Goal: Obtain resource: Download file/media

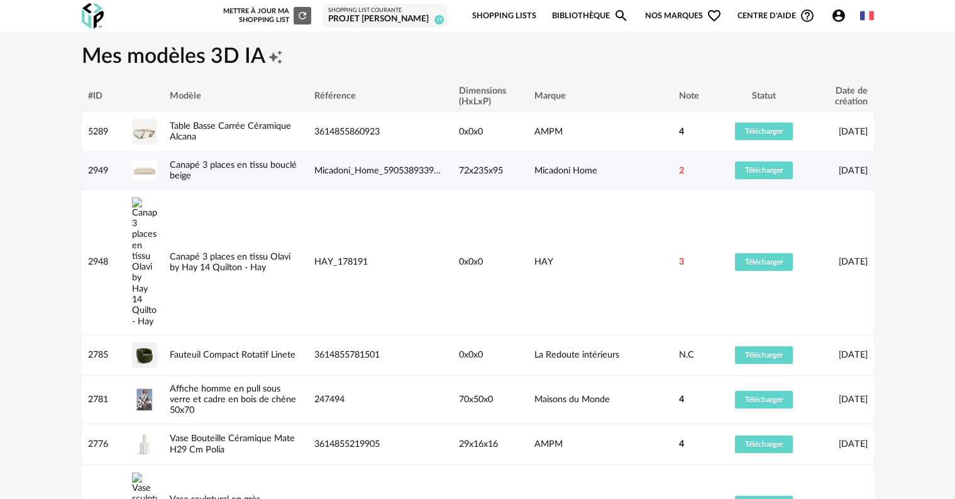
scroll to position [63, 0]
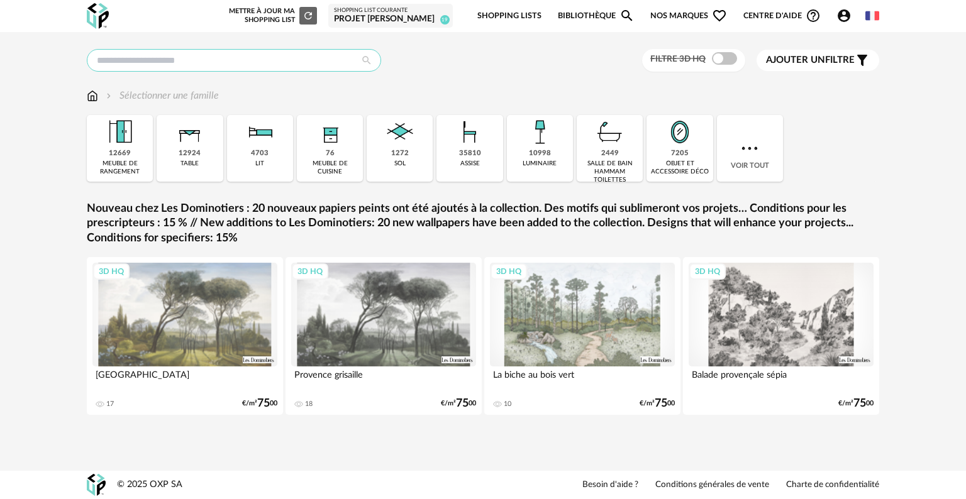
click at [262, 55] on input "text" at bounding box center [234, 60] width 294 height 23
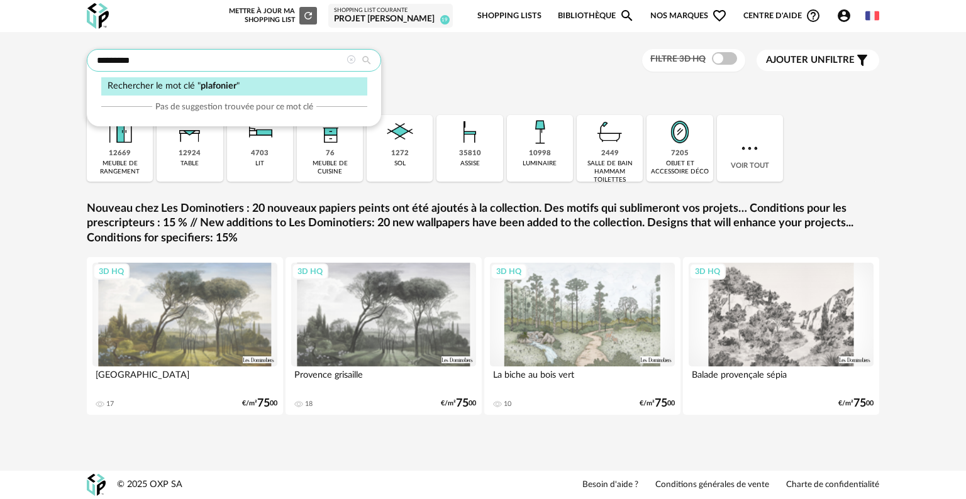
type input "*********"
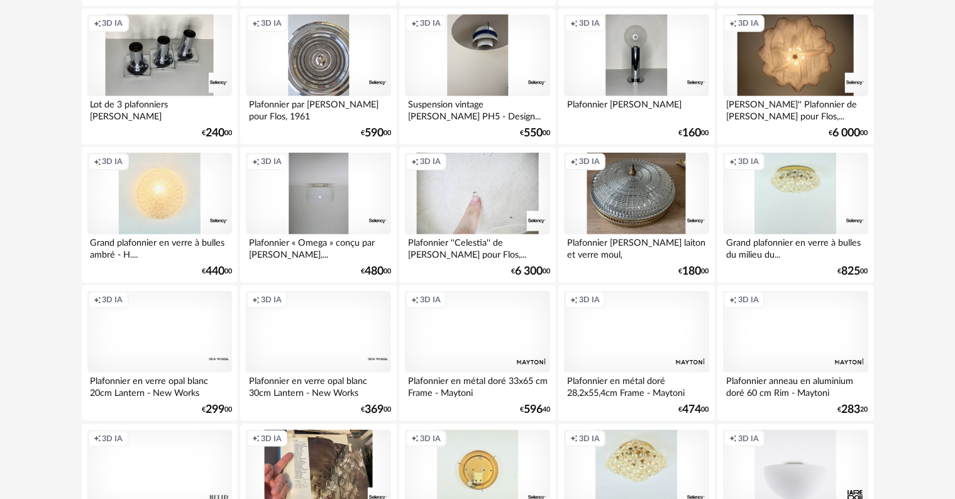
scroll to position [1572, 0]
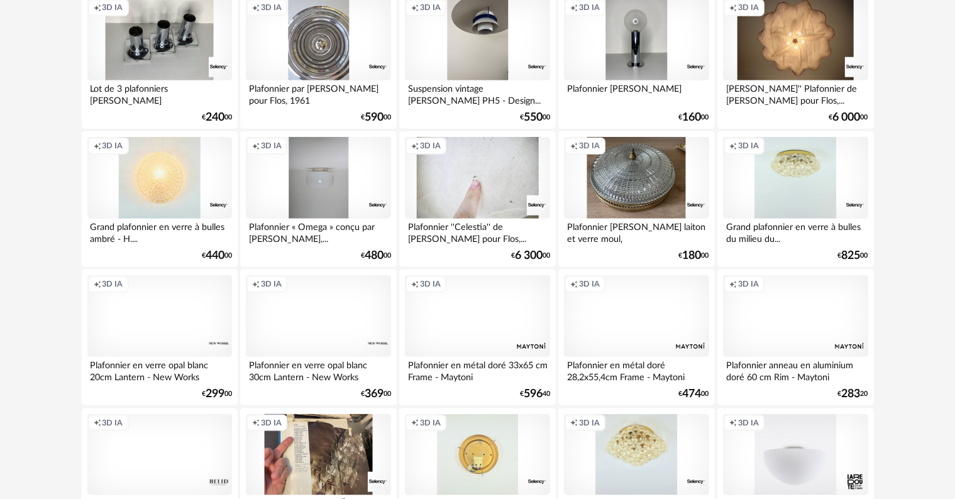
click at [797, 314] on div "Creation icon 3D IA" at bounding box center [795, 316] width 145 height 82
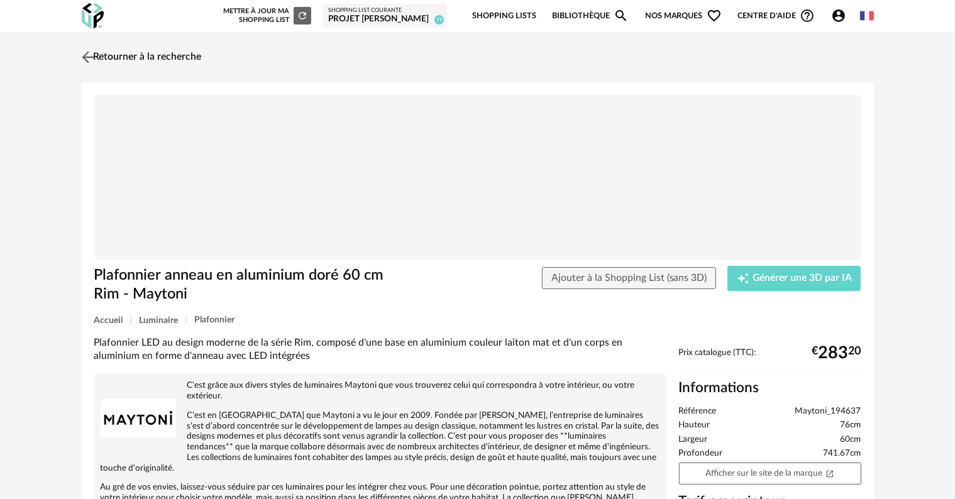
click at [95, 58] on img at bounding box center [88, 57] width 18 height 18
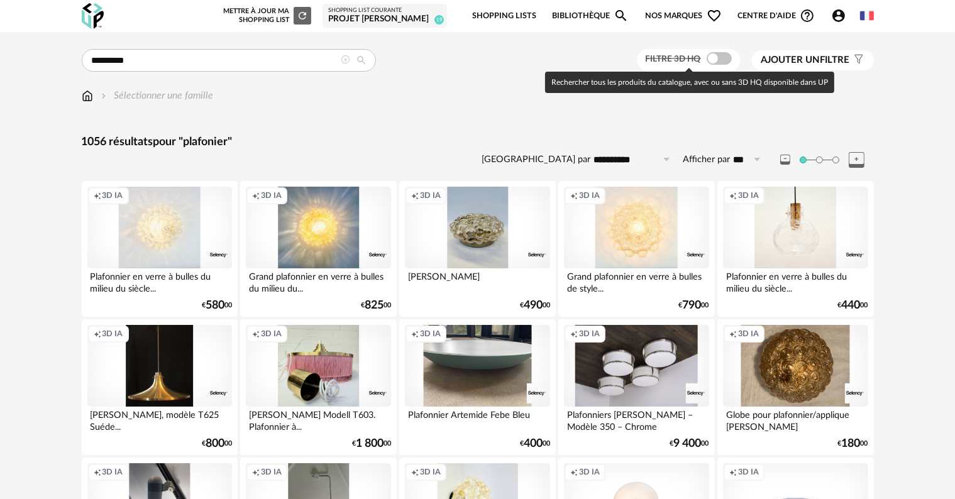
click at [724, 59] on span at bounding box center [719, 58] width 25 height 13
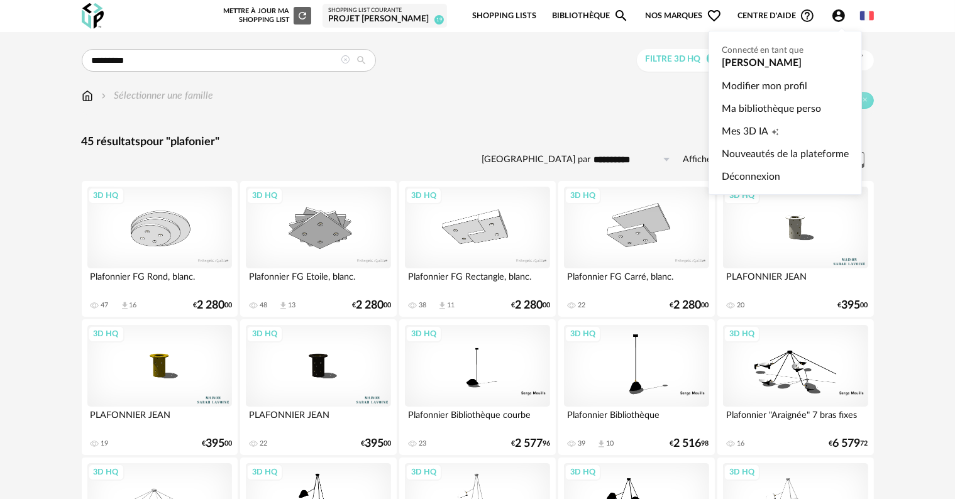
click at [838, 15] on icon "Account Circle icon" at bounding box center [839, 15] width 13 height 13
click at [753, 130] on span "Mes 3D IA" at bounding box center [745, 131] width 47 height 23
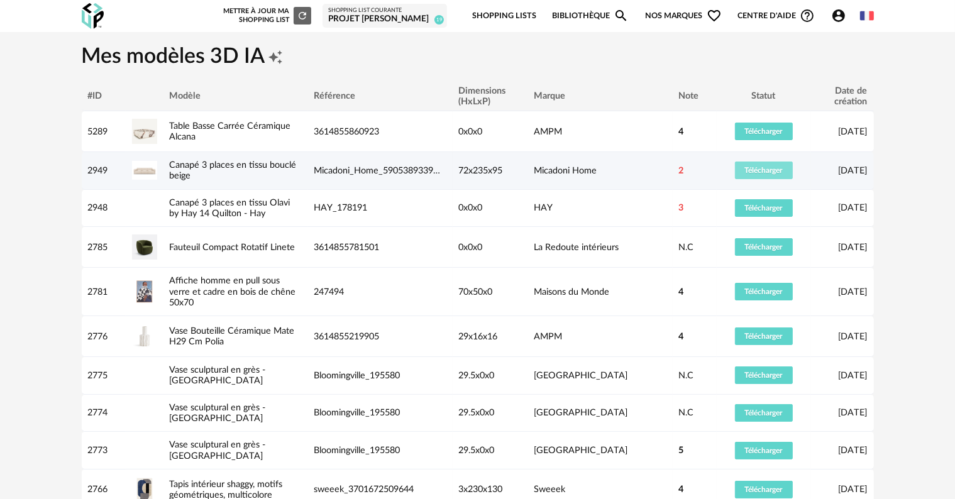
click at [765, 171] on span "Télécharger" at bounding box center [764, 171] width 38 height 8
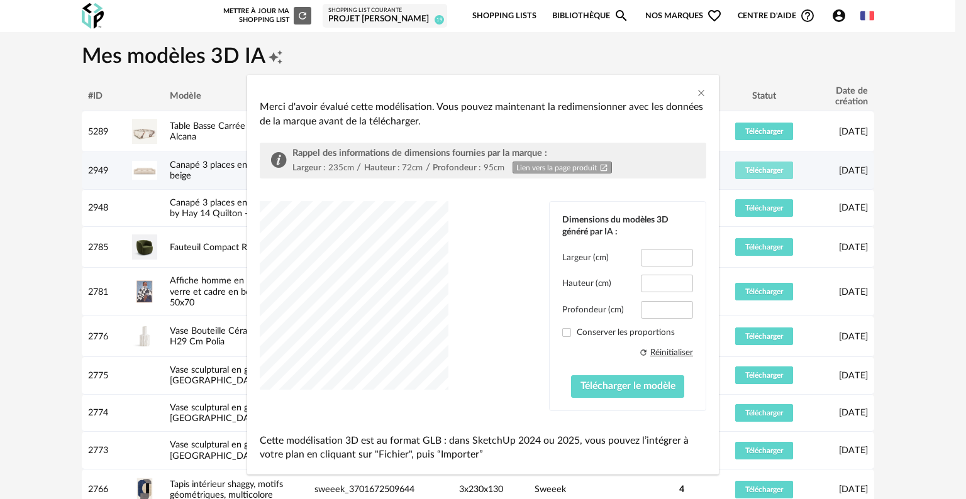
type input "*****"
type input "****"
click at [143, 210] on div "Merci d'avoir évalué cette modélisation. Vous pouvez maintenant la redimensionn…" at bounding box center [483, 249] width 966 height 499
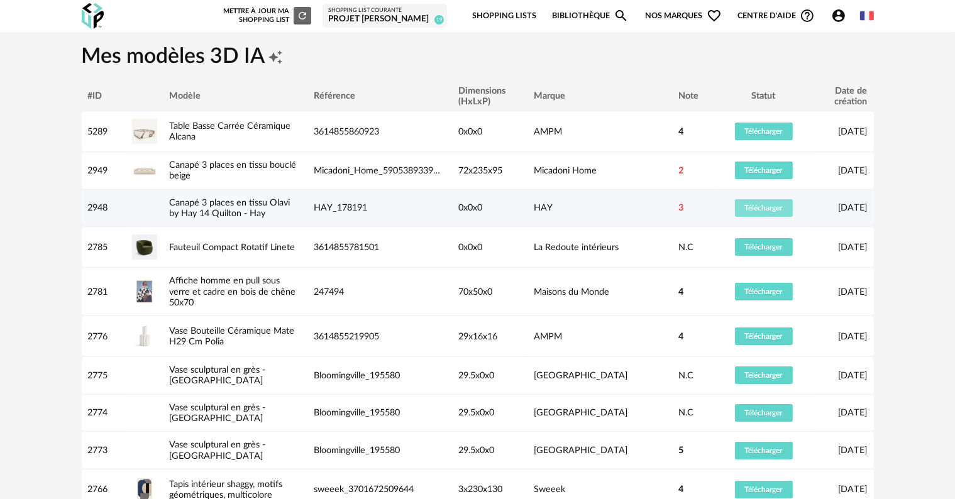
click at [758, 208] on span "Télécharger" at bounding box center [764, 208] width 38 height 8
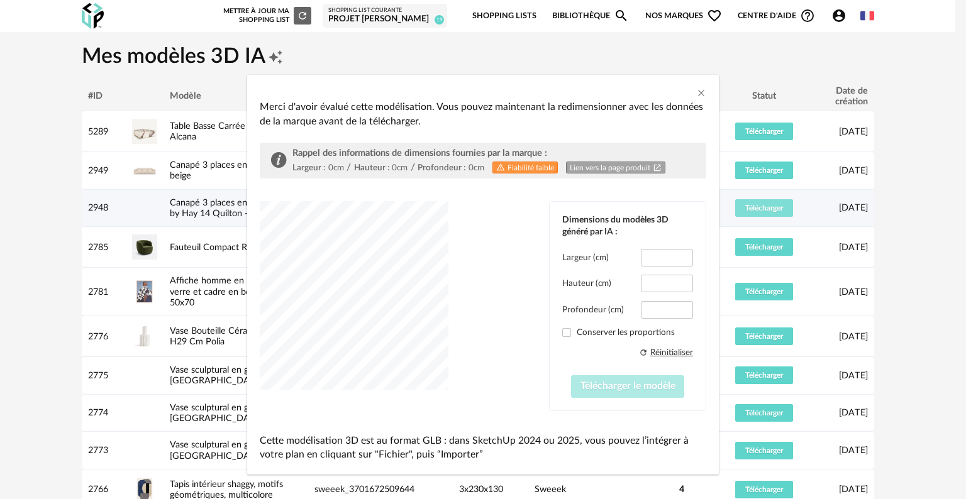
type input "*****"
type input "****"
type input "*****"
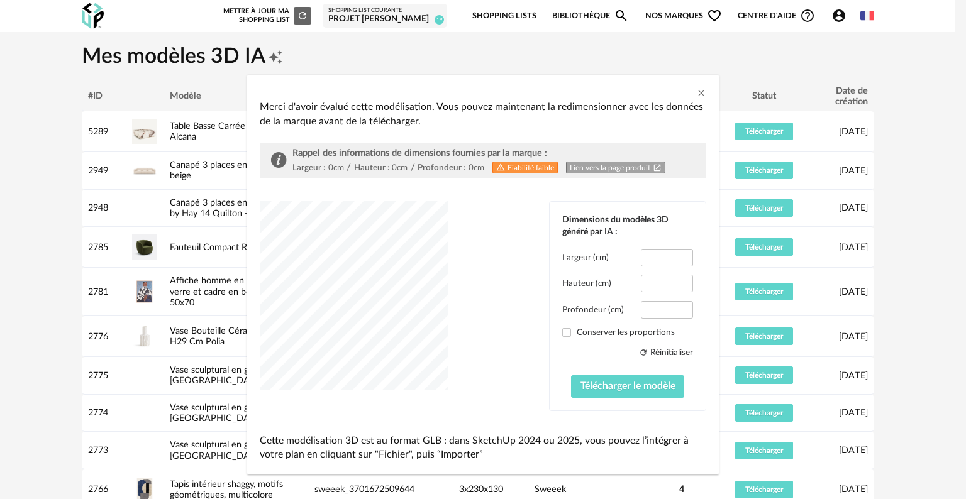
click at [371, 304] on div "dialog" at bounding box center [354, 295] width 189 height 189
click at [696, 97] on icon "Close" at bounding box center [701, 93] width 10 height 10
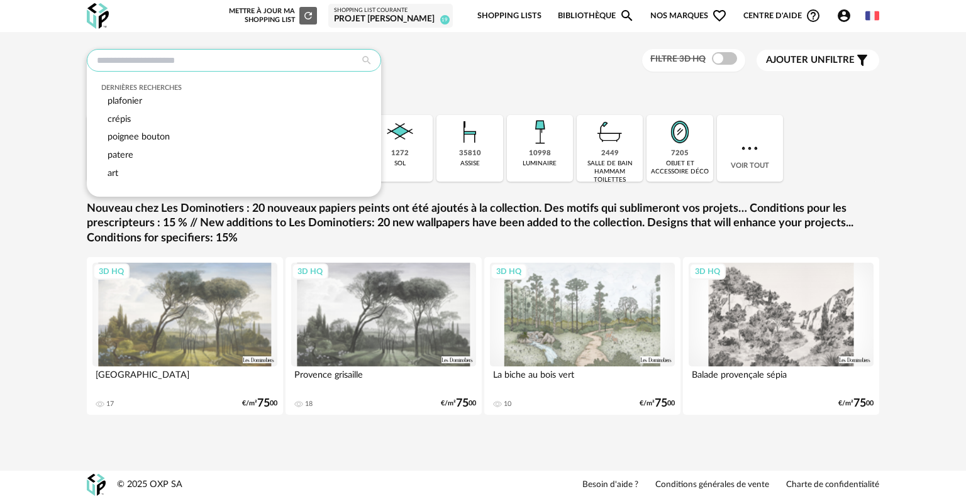
click at [253, 62] on input "text" at bounding box center [234, 60] width 294 height 23
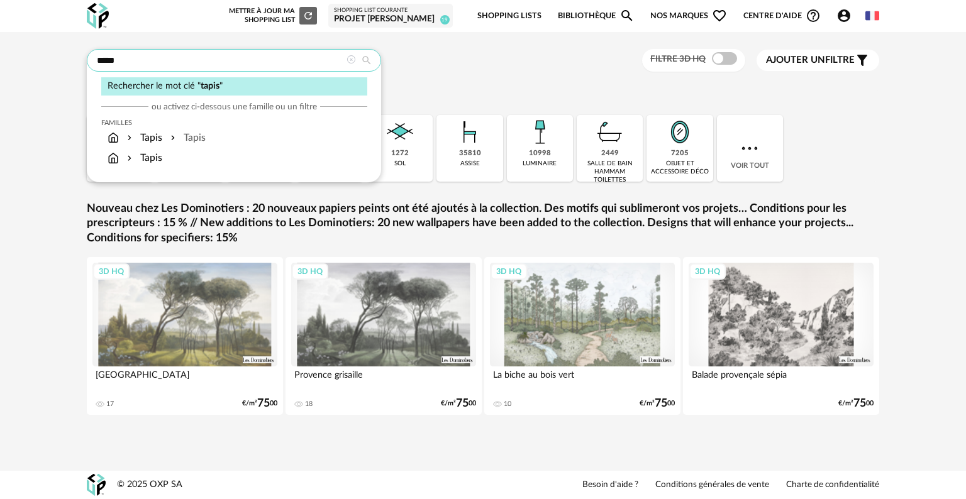
type input "*****"
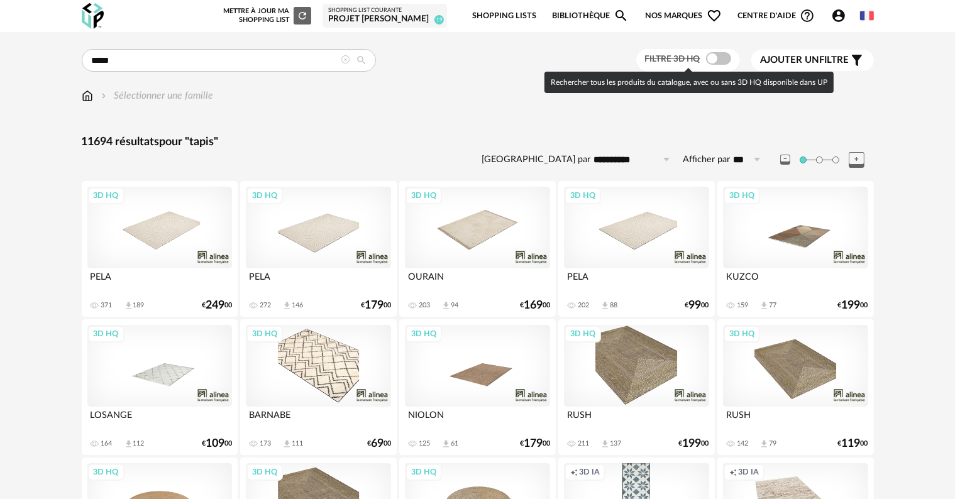
click at [726, 59] on span at bounding box center [718, 58] width 25 height 13
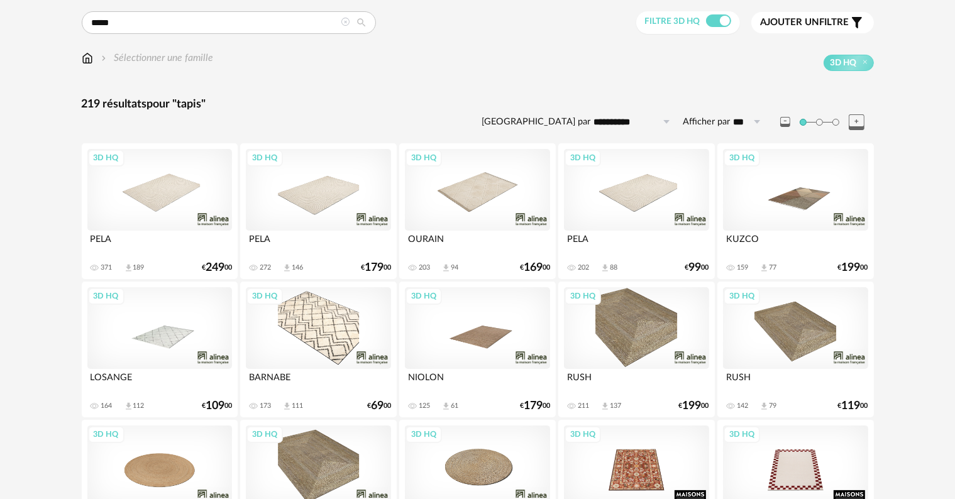
scroll to position [63, 0]
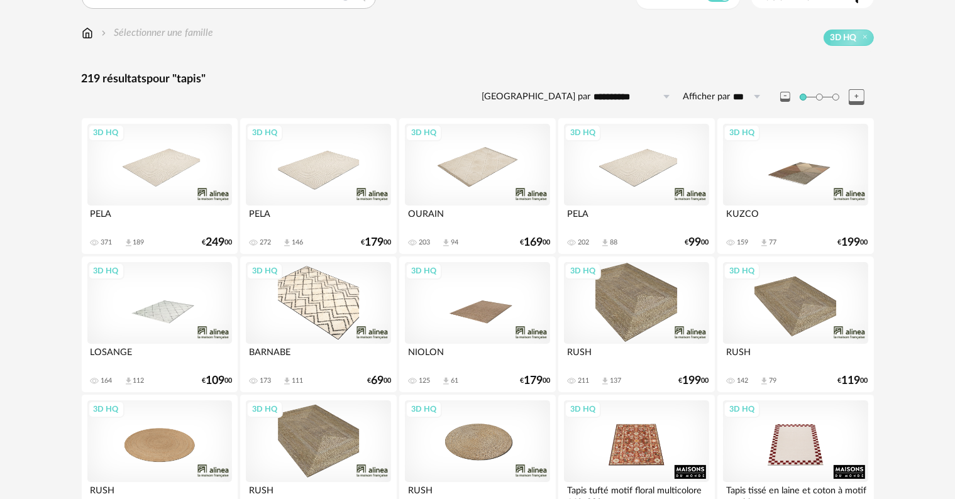
click at [485, 320] on div "3D HQ" at bounding box center [477, 303] width 145 height 82
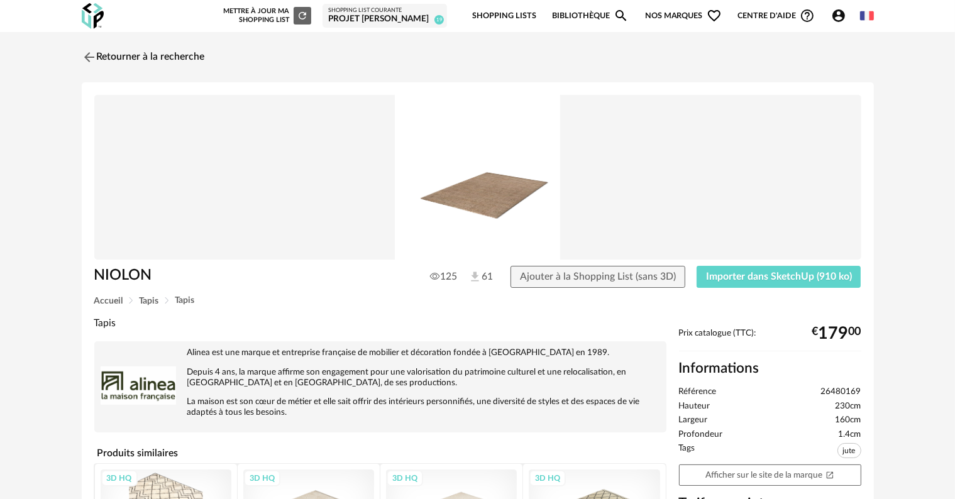
click at [499, 207] on img at bounding box center [477, 177] width 767 height 165
click at [179, 57] on link "Retourner à la recherche" at bounding box center [140, 57] width 123 height 28
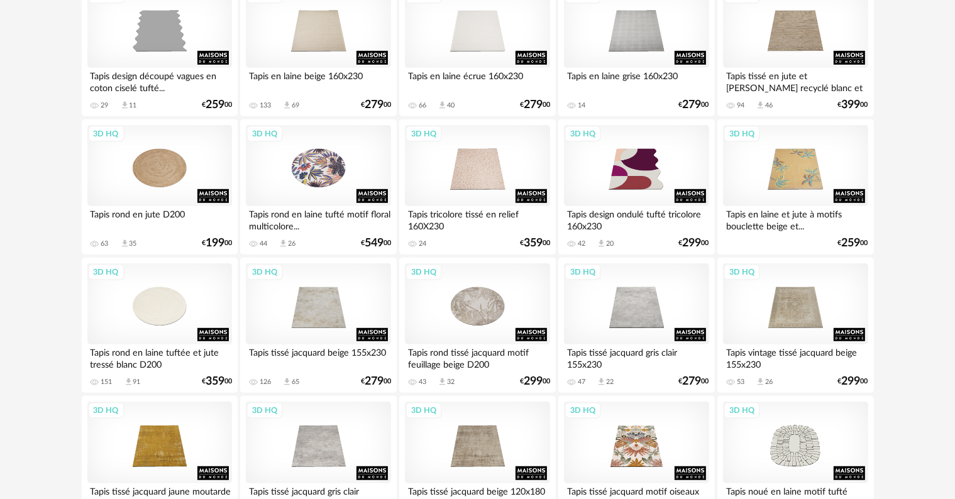
scroll to position [755, 0]
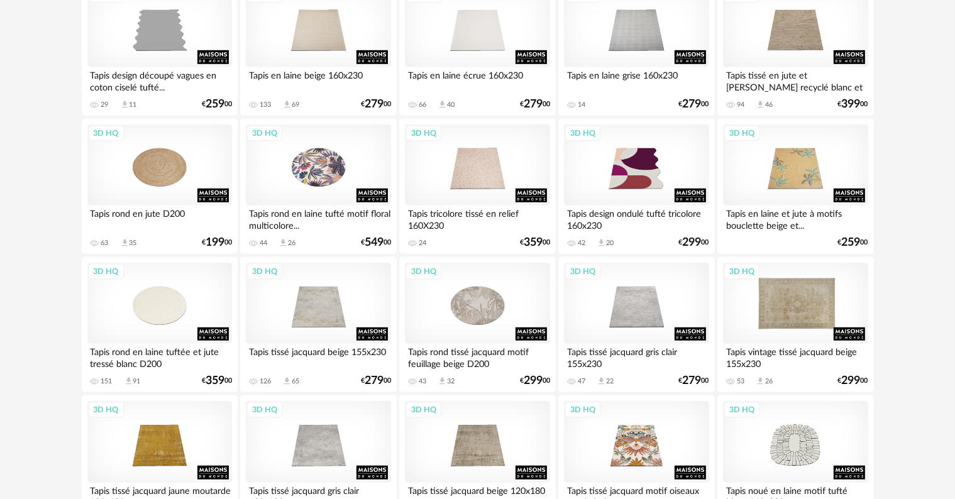
click at [805, 319] on div "3D HQ" at bounding box center [795, 304] width 145 height 82
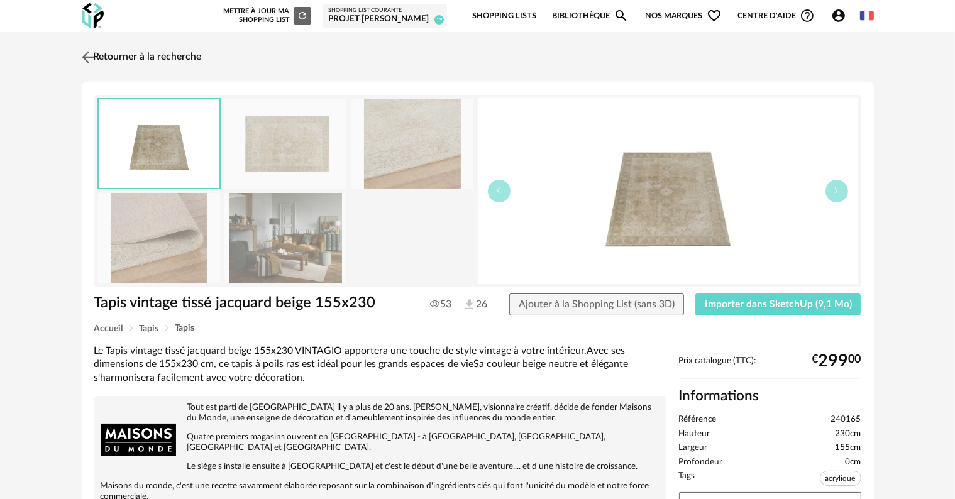
click at [118, 50] on link "Retourner à la recherche" at bounding box center [140, 57] width 123 height 28
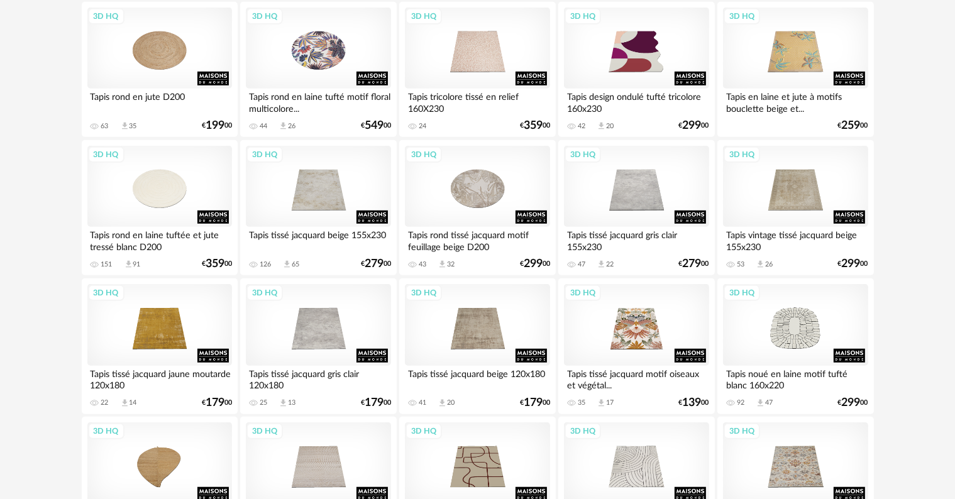
scroll to position [880, 0]
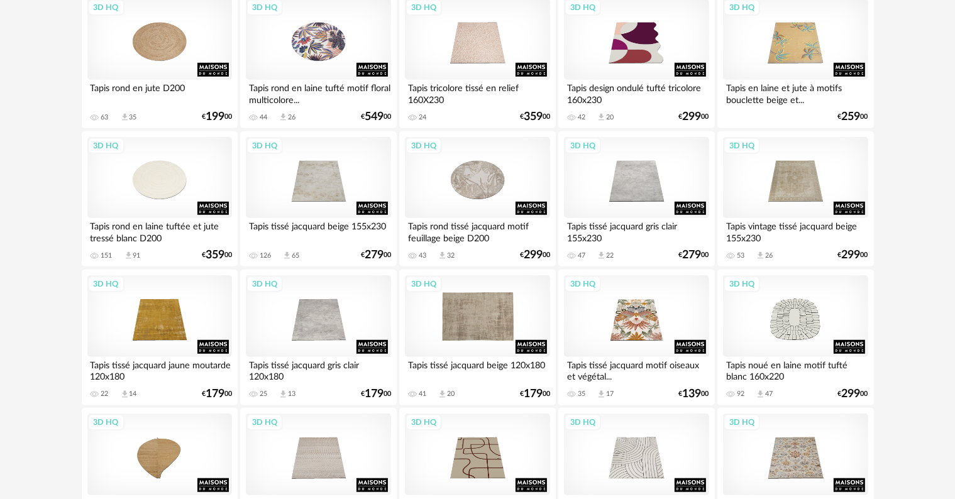
click at [467, 330] on div "3D HQ" at bounding box center [477, 316] width 145 height 82
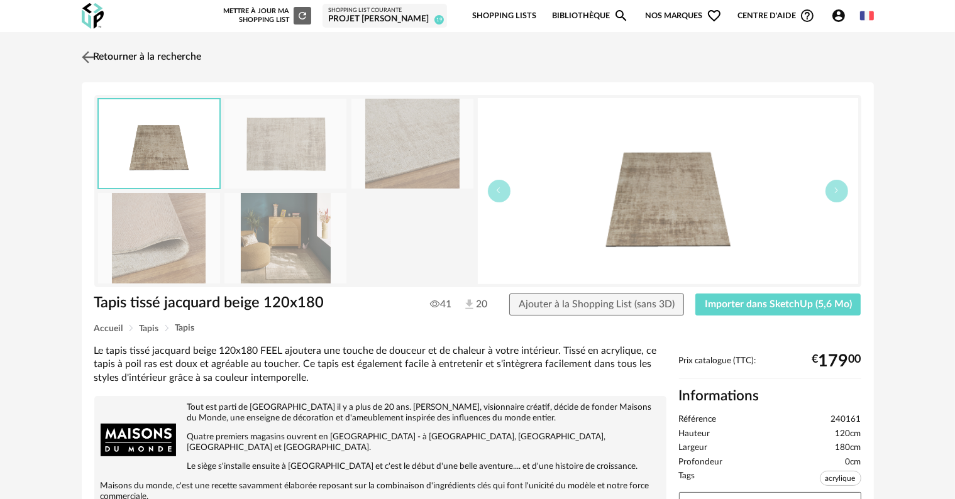
click at [120, 56] on link "Retourner à la recherche" at bounding box center [140, 57] width 123 height 28
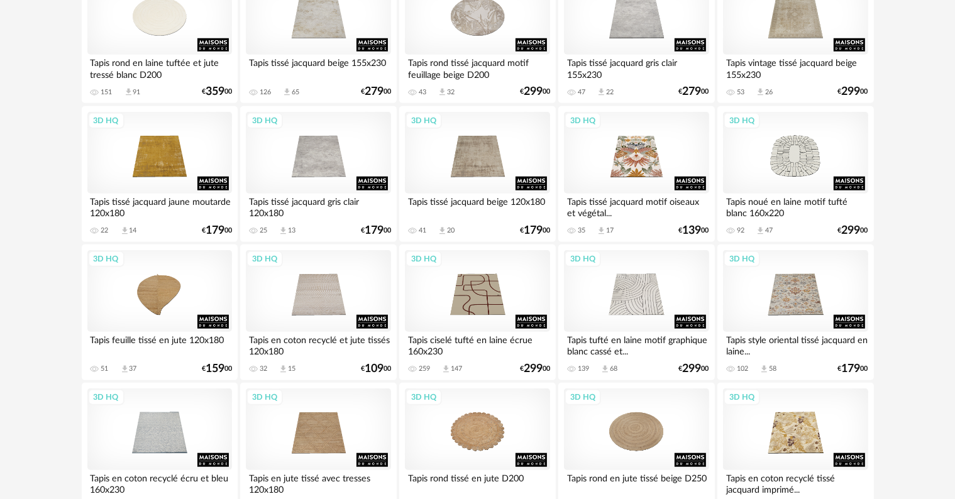
scroll to position [1069, 0]
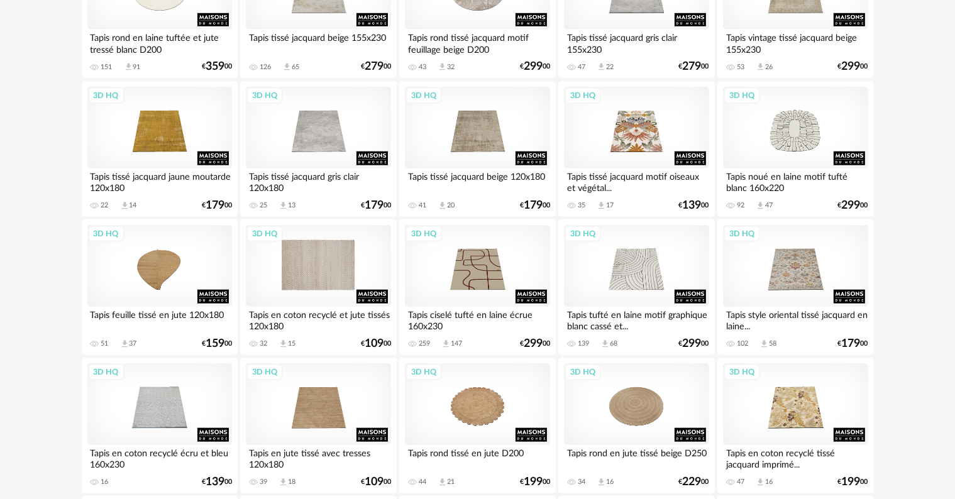
click at [312, 284] on div "3D HQ" at bounding box center [318, 266] width 145 height 82
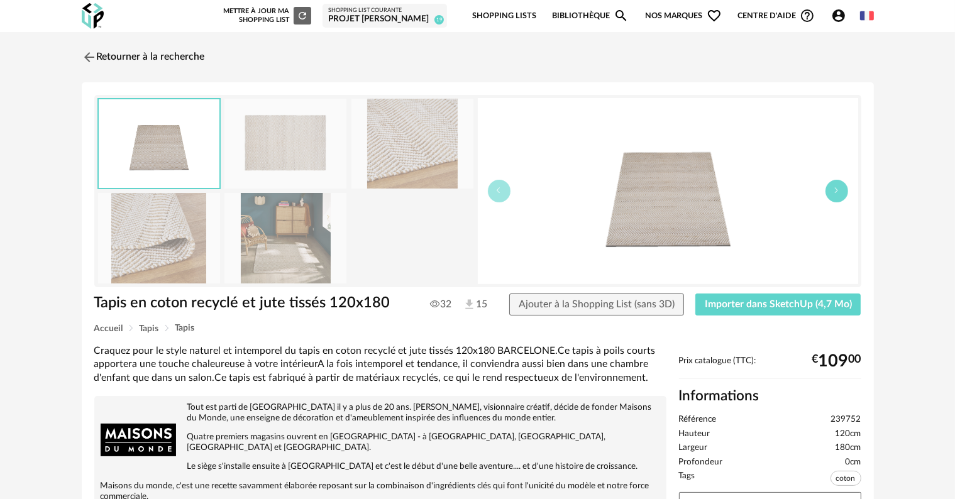
click at [833, 188] on icon "button" at bounding box center [837, 191] width 8 height 8
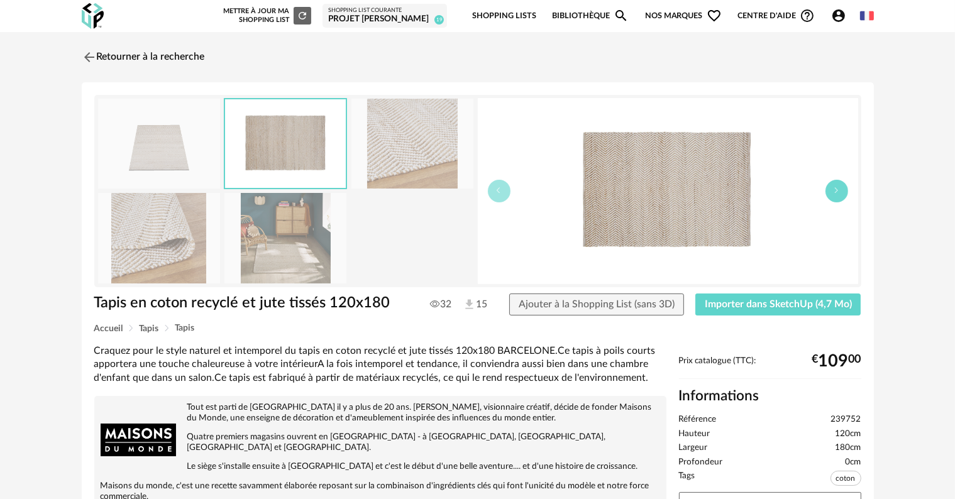
click at [833, 188] on icon "button" at bounding box center [837, 191] width 8 height 8
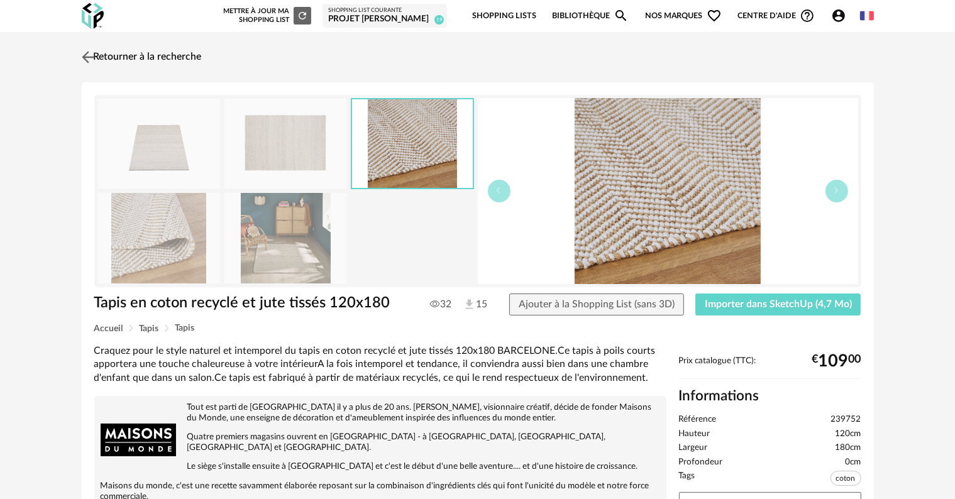
click at [131, 52] on link "Retourner à la recherche" at bounding box center [140, 57] width 123 height 28
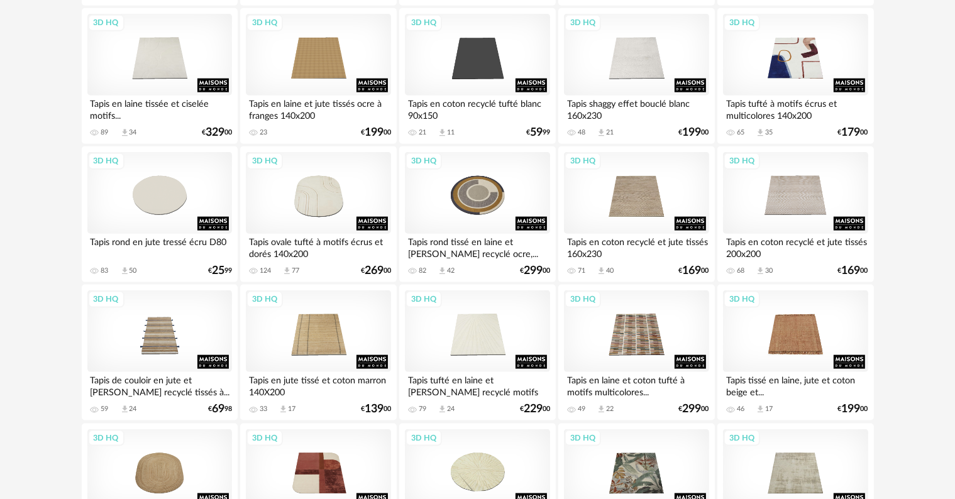
scroll to position [1572, 0]
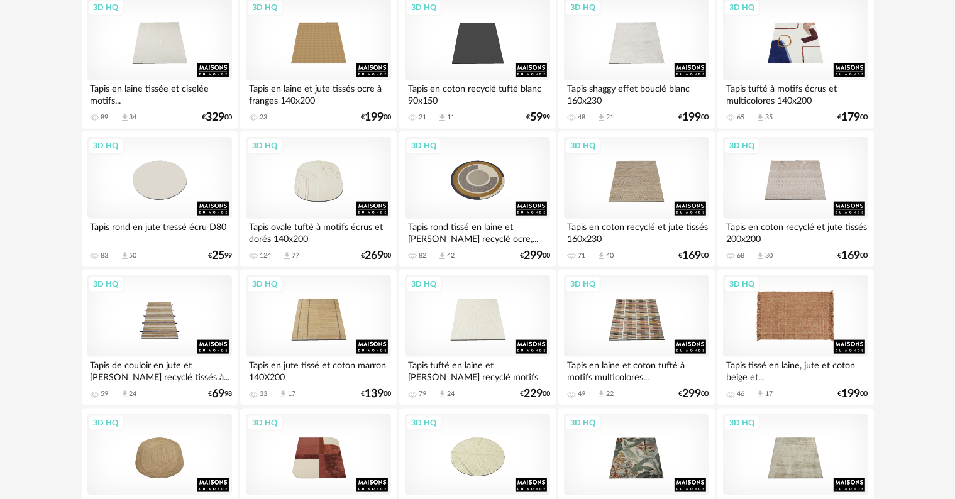
click at [793, 319] on div "3D HQ" at bounding box center [795, 316] width 145 height 82
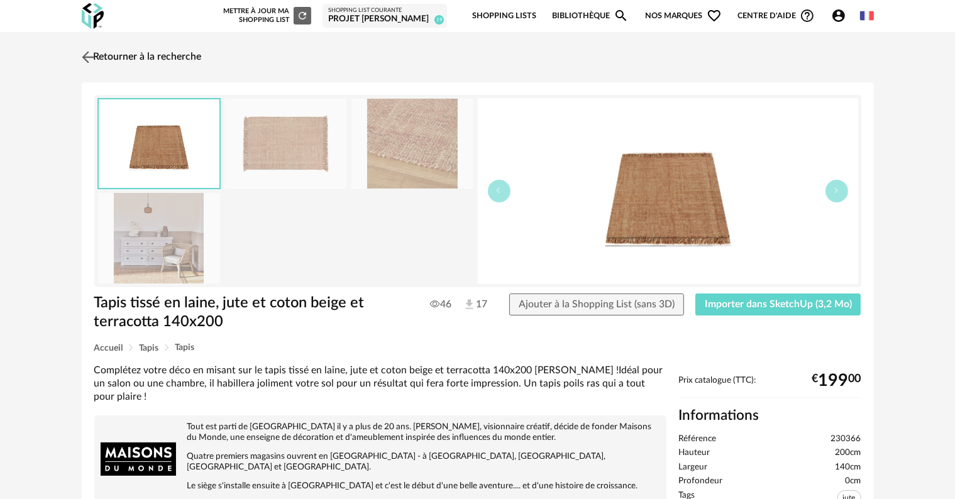
click at [127, 55] on link "Retourner à la recherche" at bounding box center [140, 57] width 123 height 28
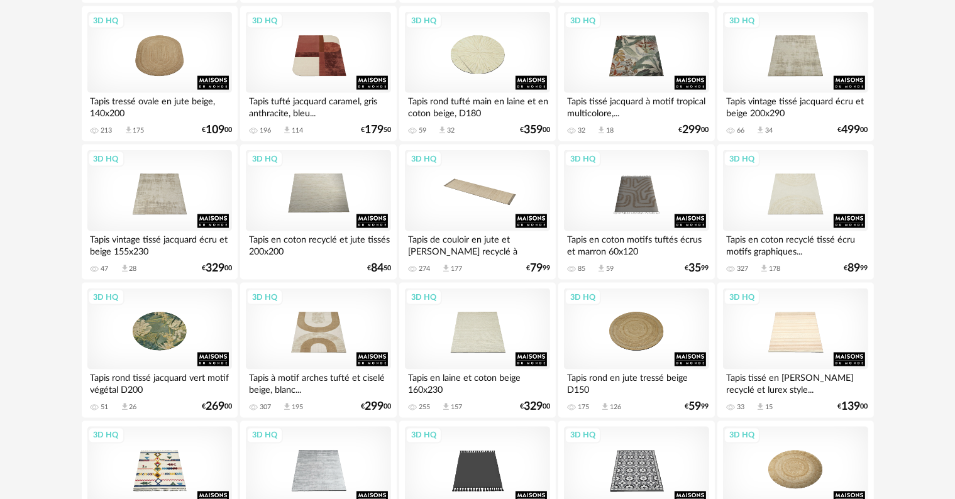
scroll to position [2012, 0]
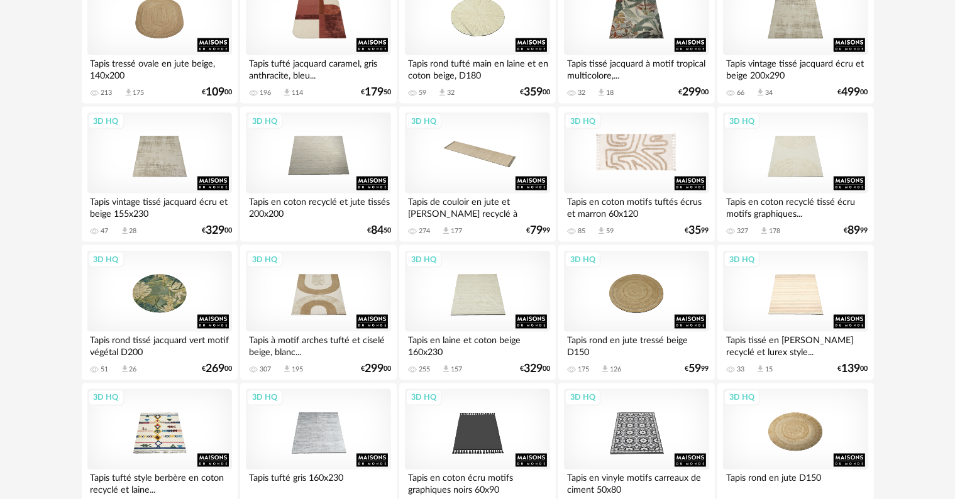
click at [644, 165] on div "3D HQ" at bounding box center [636, 154] width 145 height 82
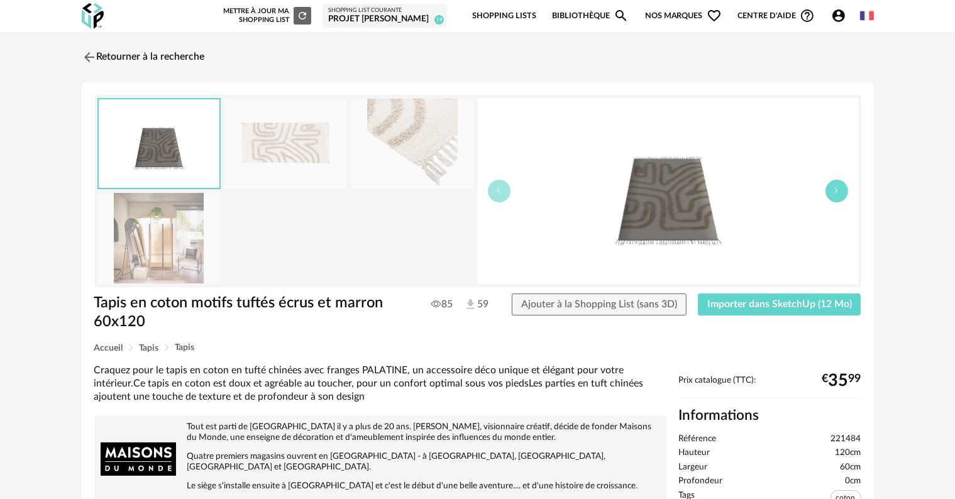
click at [838, 194] on button "button" at bounding box center [837, 191] width 23 height 23
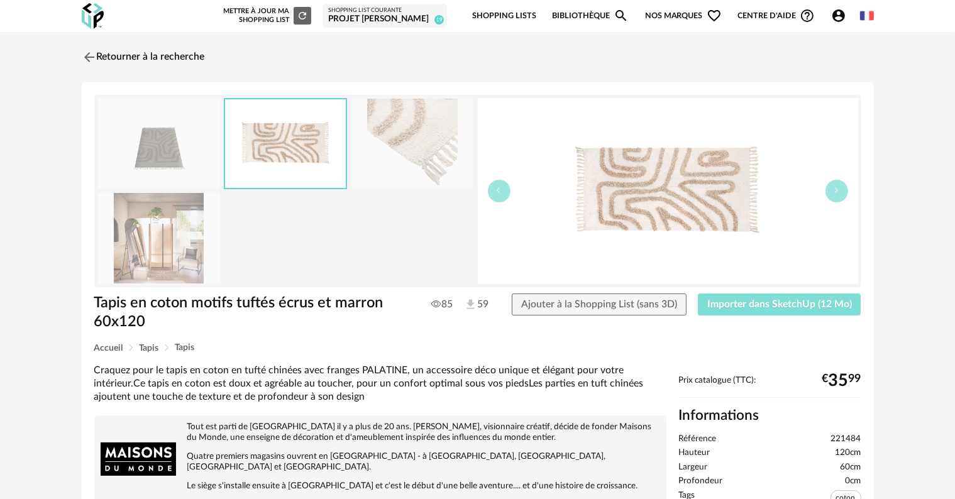
click at [792, 304] on span "Importer dans SketchUp (12 Mo)" at bounding box center [779, 304] width 145 height 10
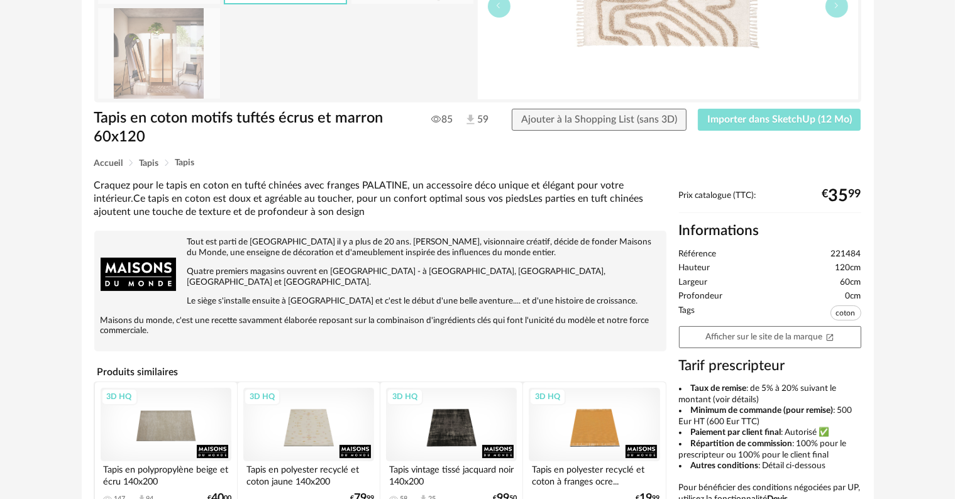
scroll to position [189, 0]
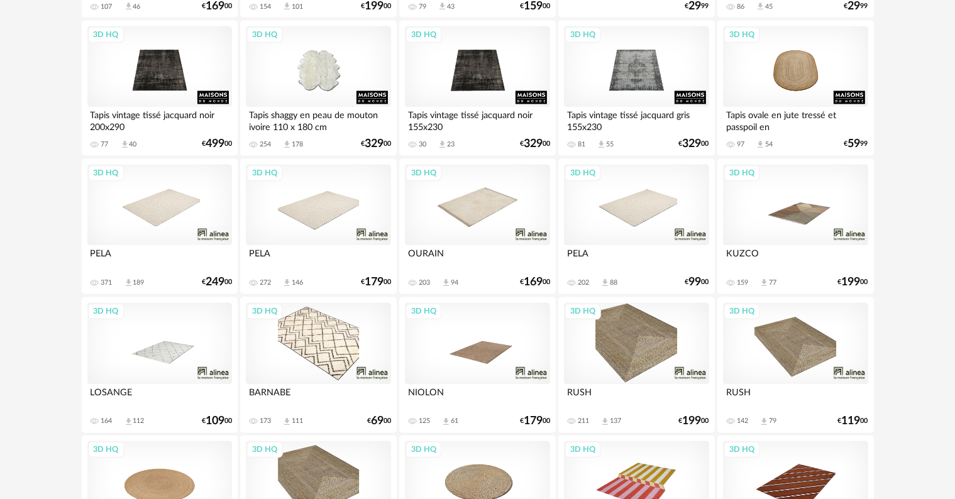
scroll to position [2404, 0]
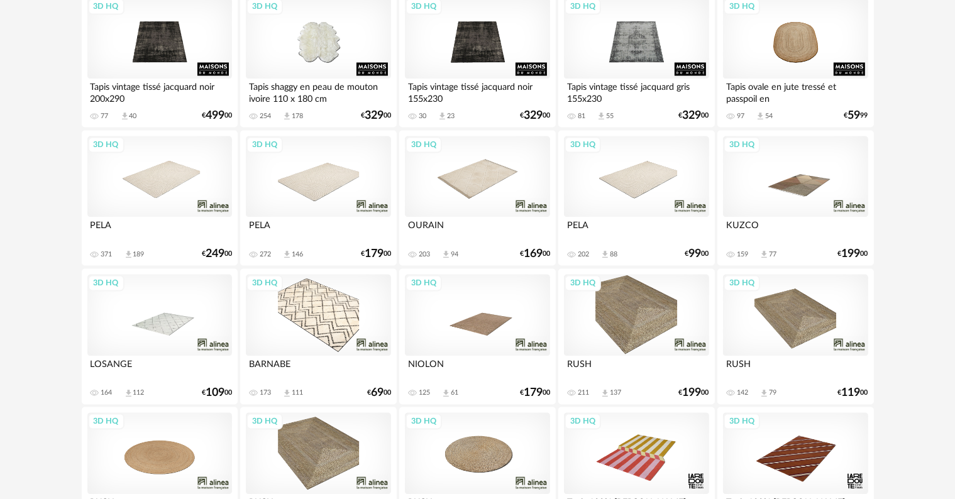
click at [476, 329] on div "3D HQ" at bounding box center [477, 315] width 145 height 82
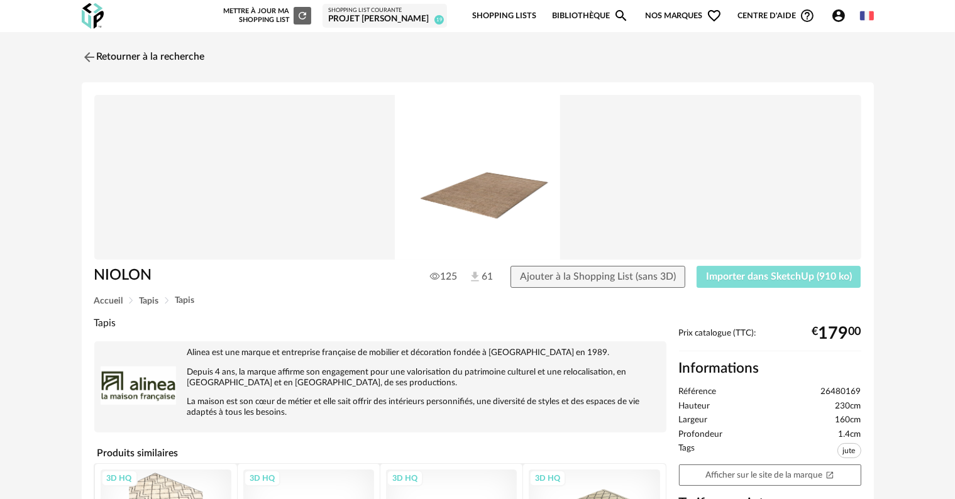
click at [763, 277] on span "Importer dans SketchUp (910 ko)" at bounding box center [779, 277] width 146 height 10
click at [156, 60] on link "Retourner à la recherche" at bounding box center [140, 57] width 123 height 28
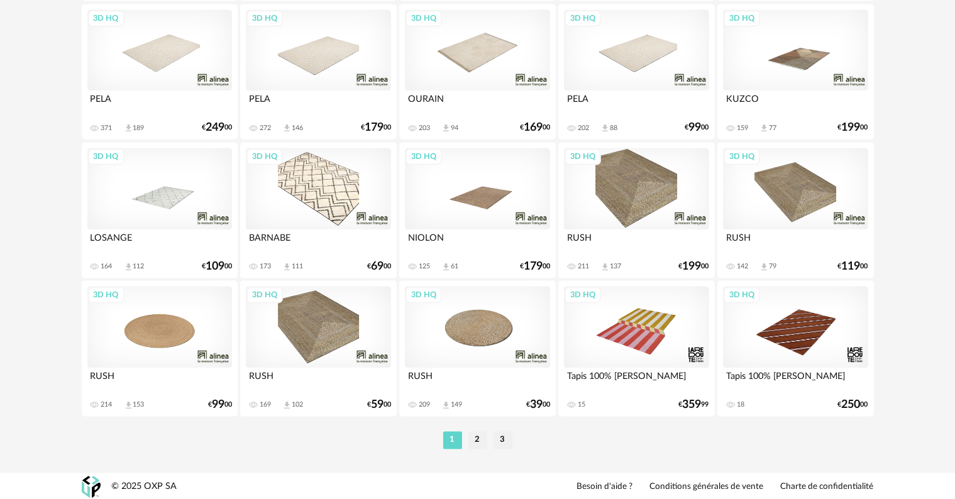
scroll to position [2532, 0]
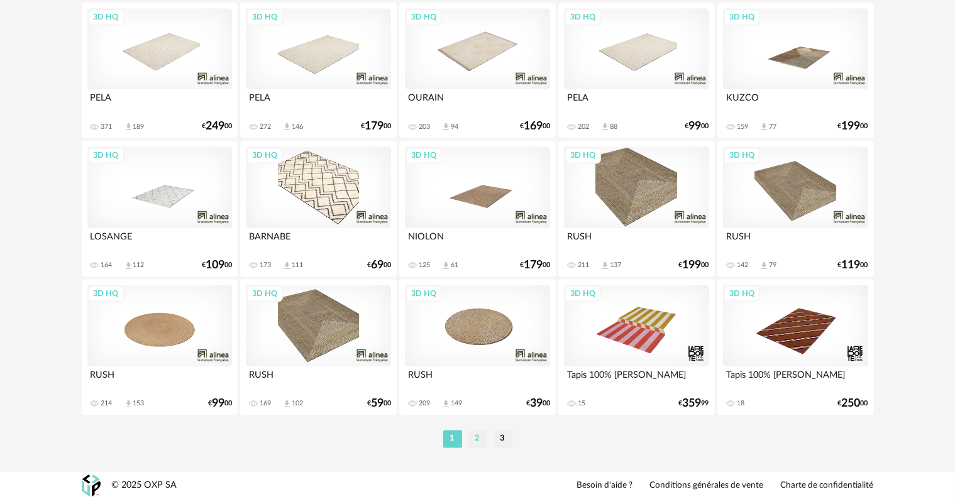
click at [477, 438] on li "2" at bounding box center [478, 439] width 19 height 18
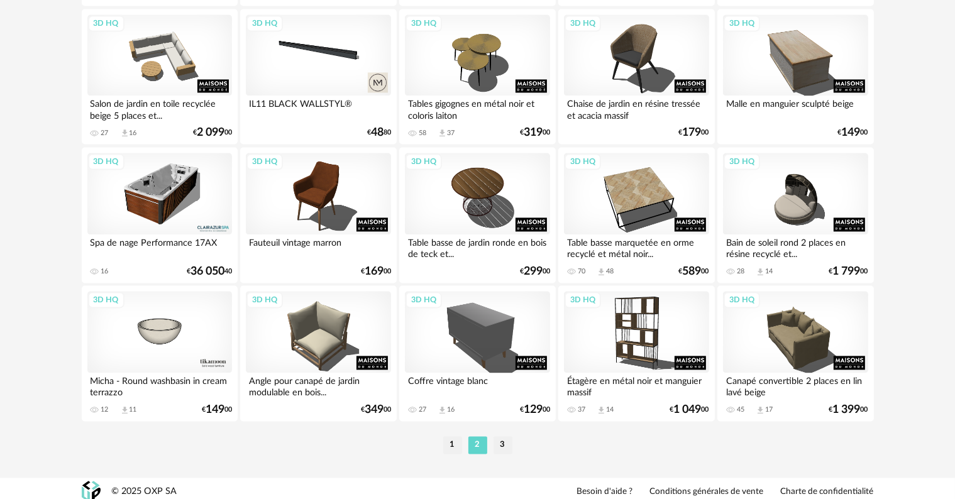
scroll to position [2532, 0]
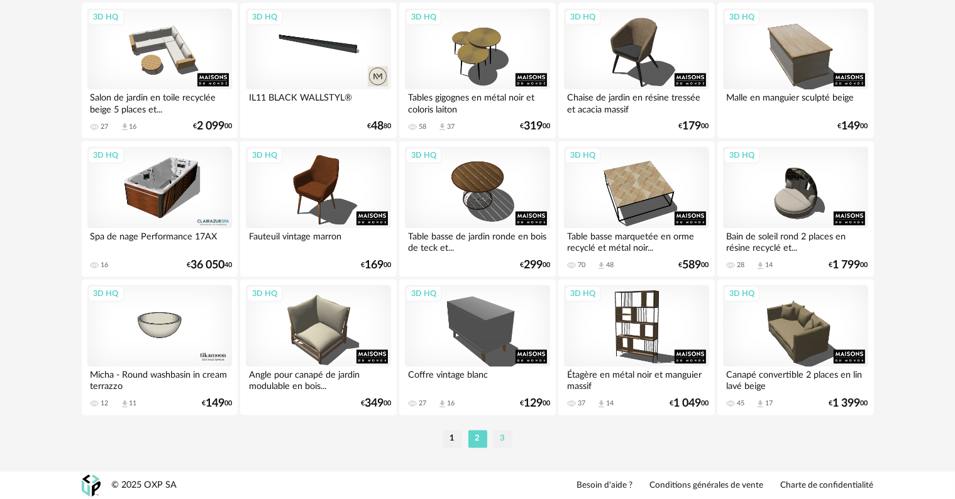
click at [499, 438] on li "3" at bounding box center [503, 439] width 19 height 18
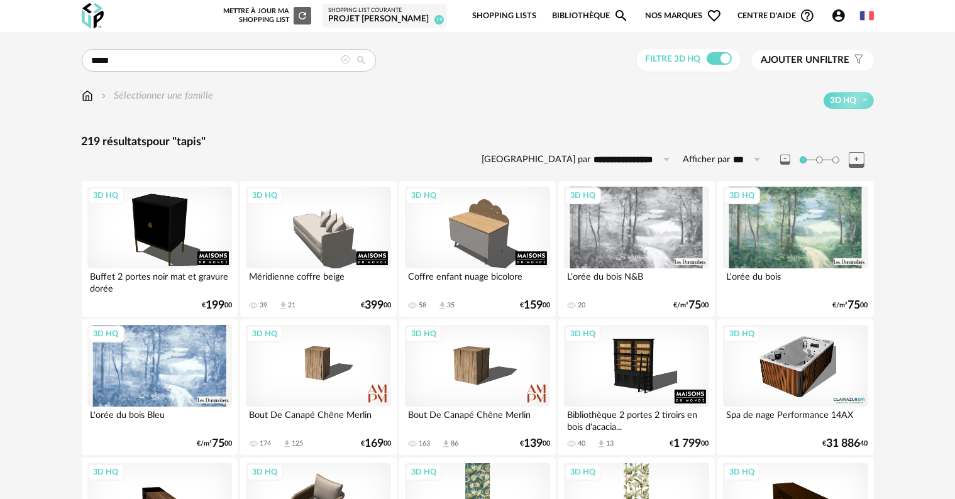
scroll to position [314, 0]
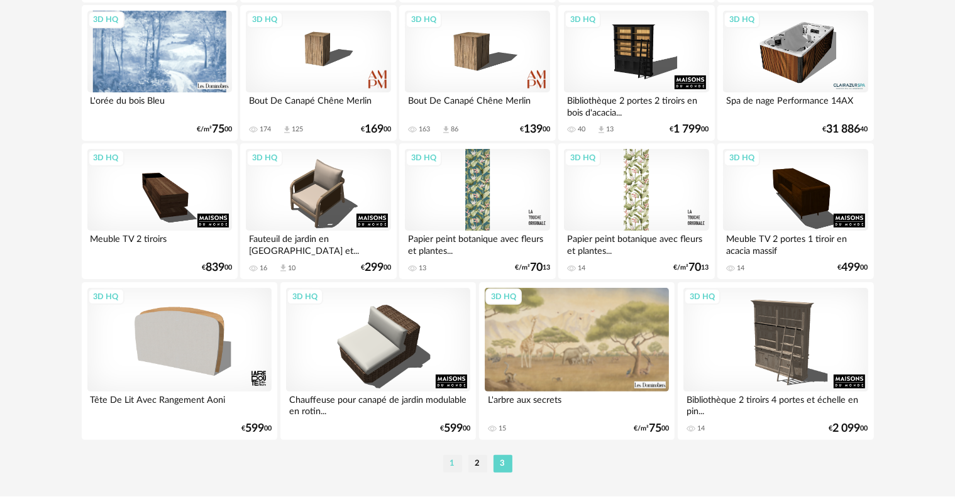
click at [452, 463] on li "1" at bounding box center [452, 464] width 19 height 18
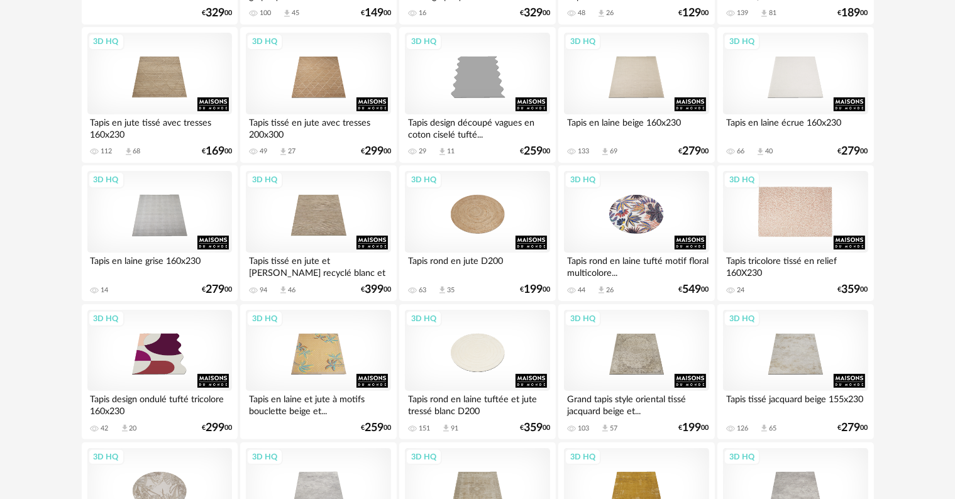
scroll to position [314, 0]
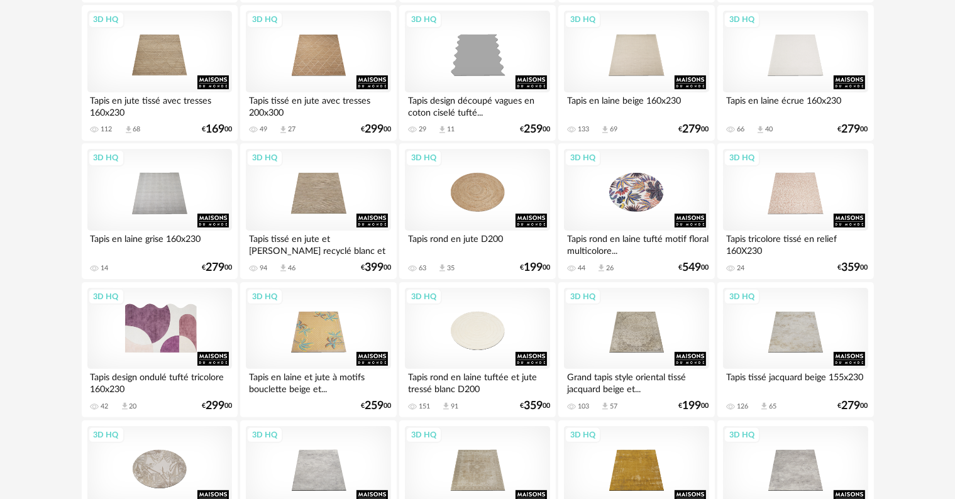
click at [212, 359] on div "3D HQ" at bounding box center [159, 329] width 145 height 82
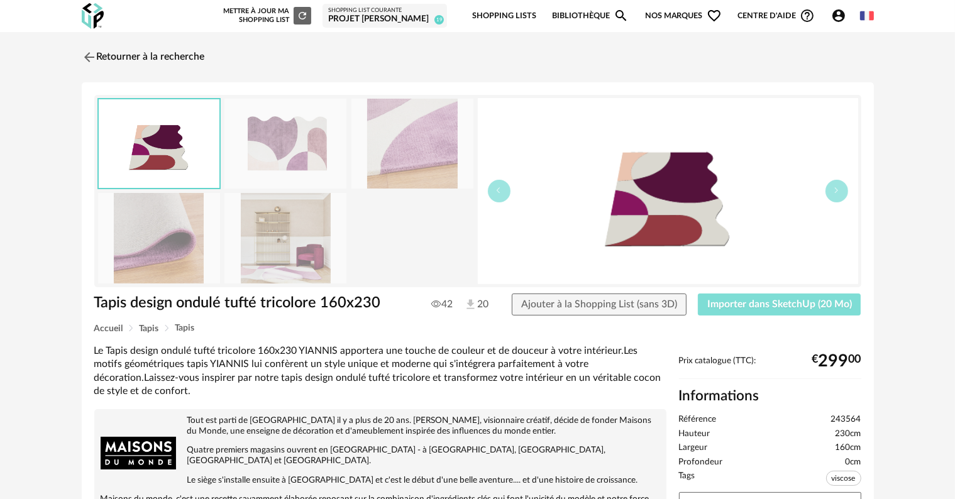
click at [792, 311] on button "Importer dans SketchUp (20 Mo)" at bounding box center [780, 305] width 164 height 23
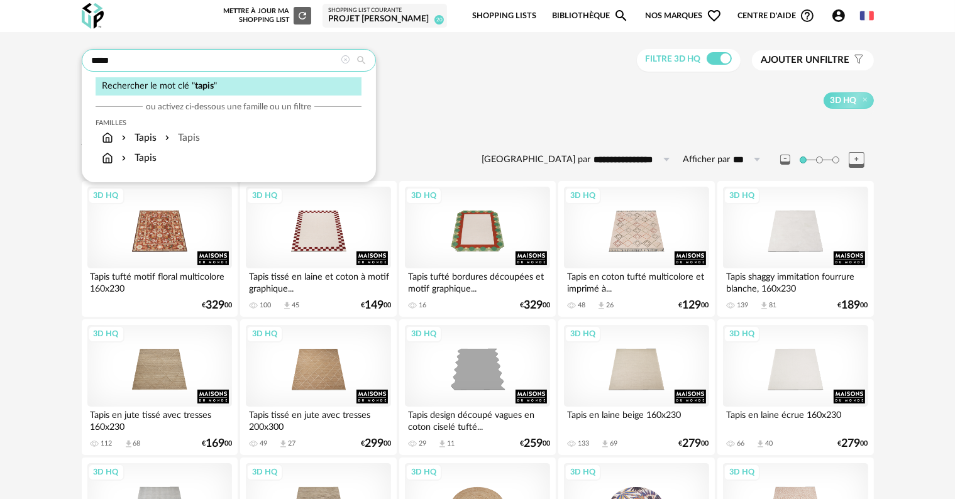
click at [205, 65] on input "*****" at bounding box center [229, 60] width 294 height 23
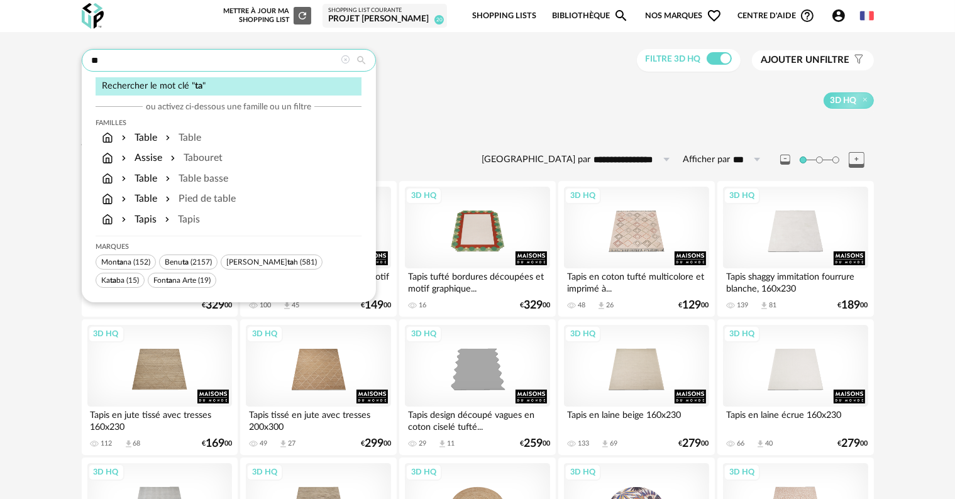
type input "*"
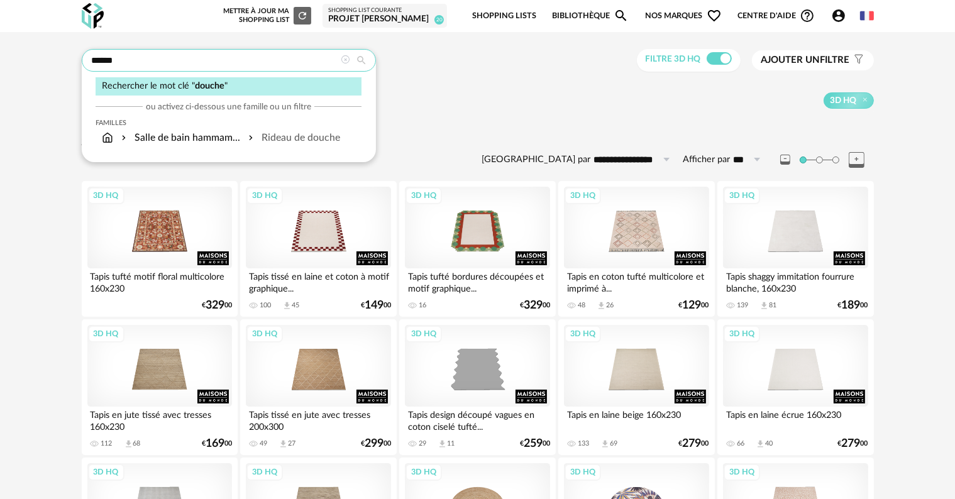
type input "******"
type input "**********"
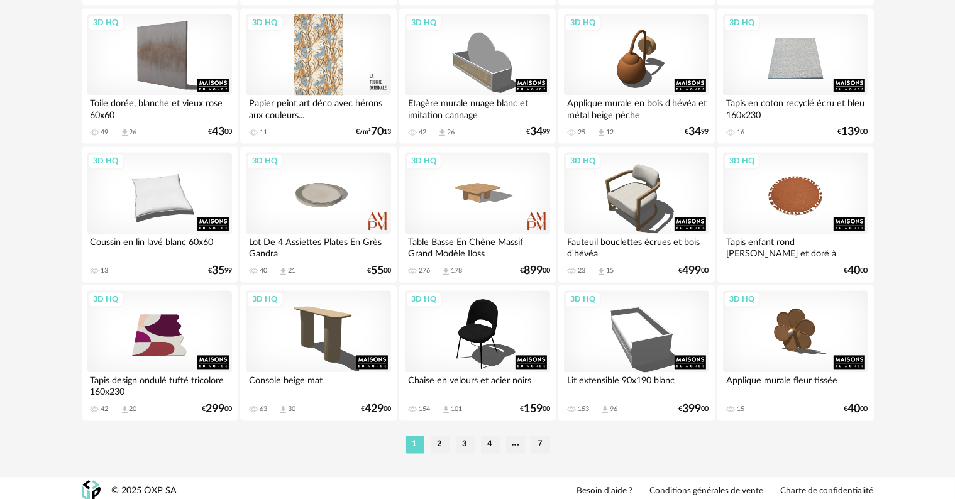
scroll to position [2532, 0]
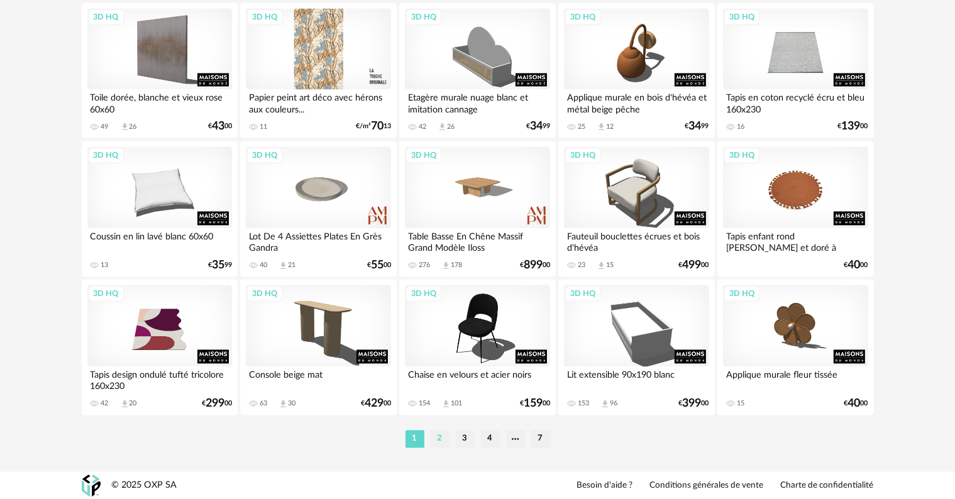
click at [440, 441] on li "2" at bounding box center [440, 439] width 19 height 18
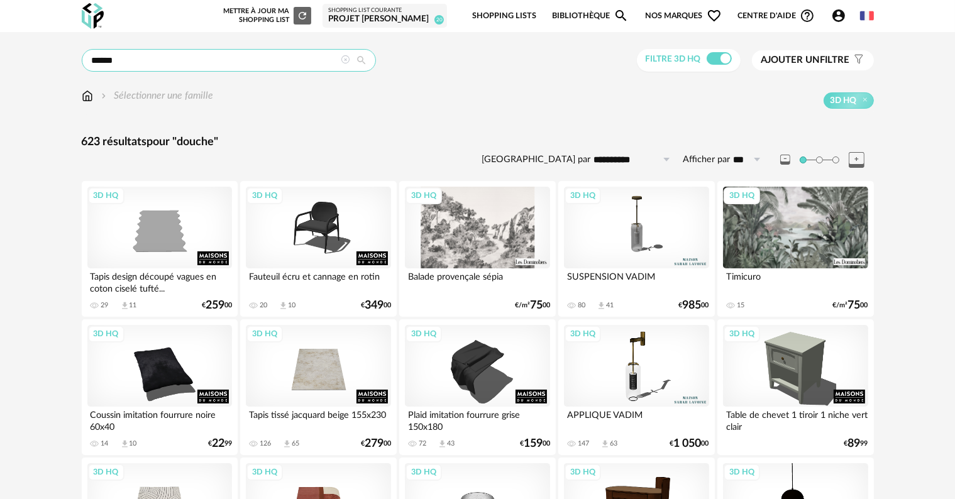
click at [209, 58] on input "******" at bounding box center [229, 60] width 294 height 23
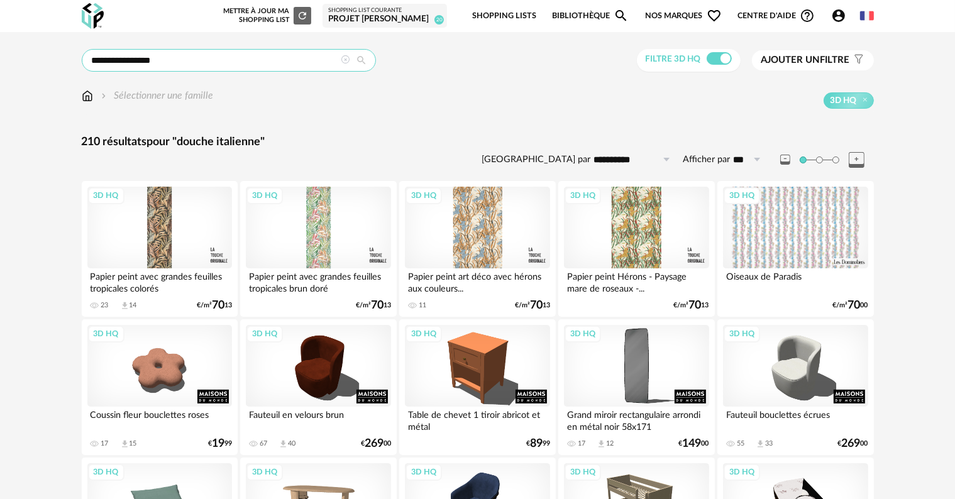
click at [239, 63] on input "**********" at bounding box center [229, 60] width 294 height 23
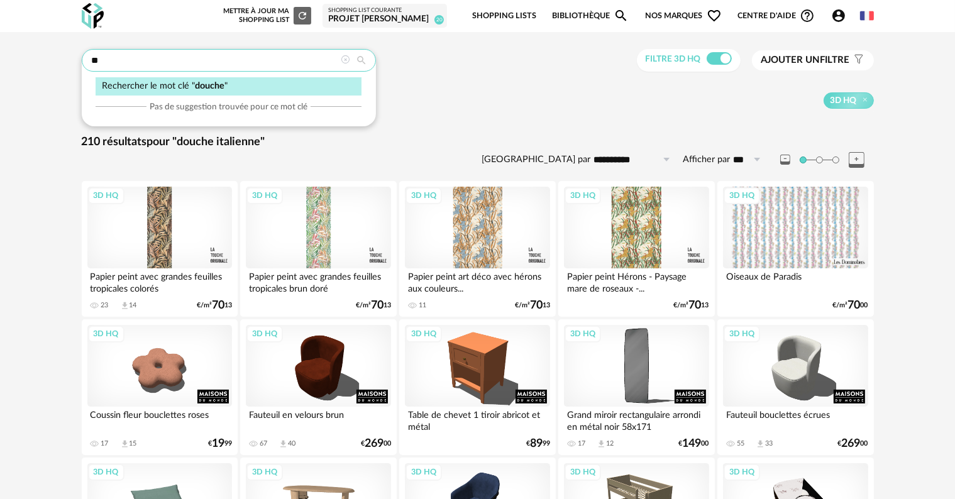
type input "*"
type input "**********"
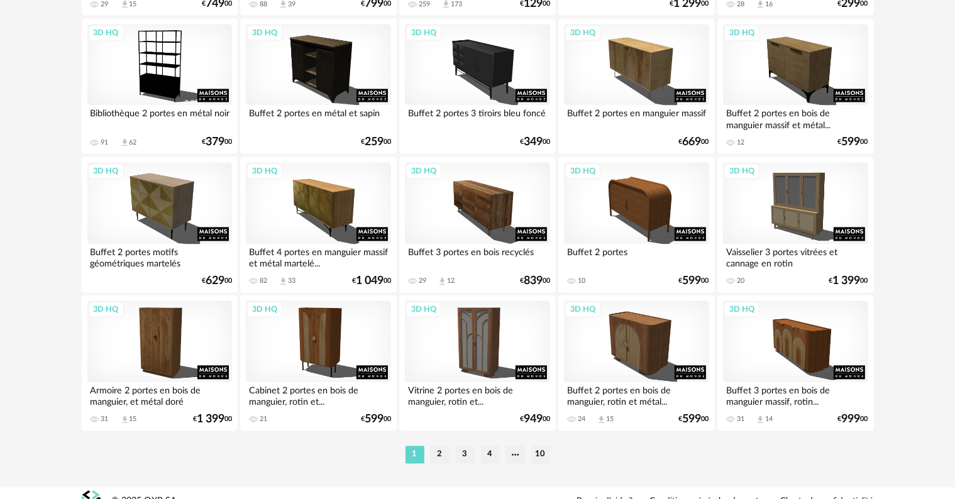
scroll to position [2532, 0]
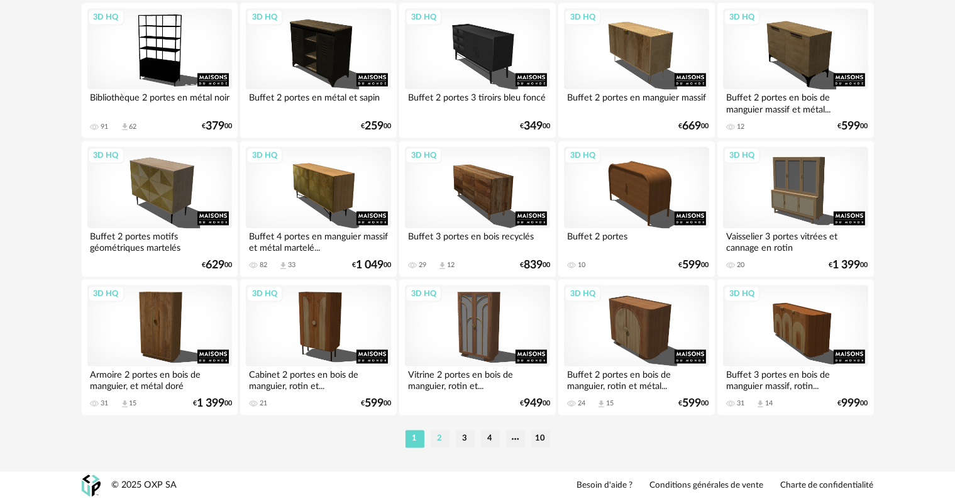
click at [440, 443] on li "2" at bounding box center [440, 439] width 19 height 18
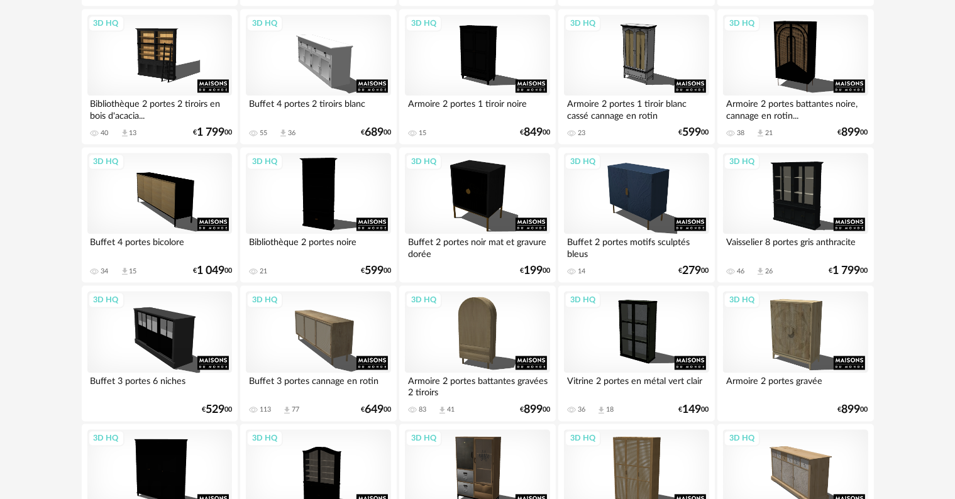
scroll to position [2532, 0]
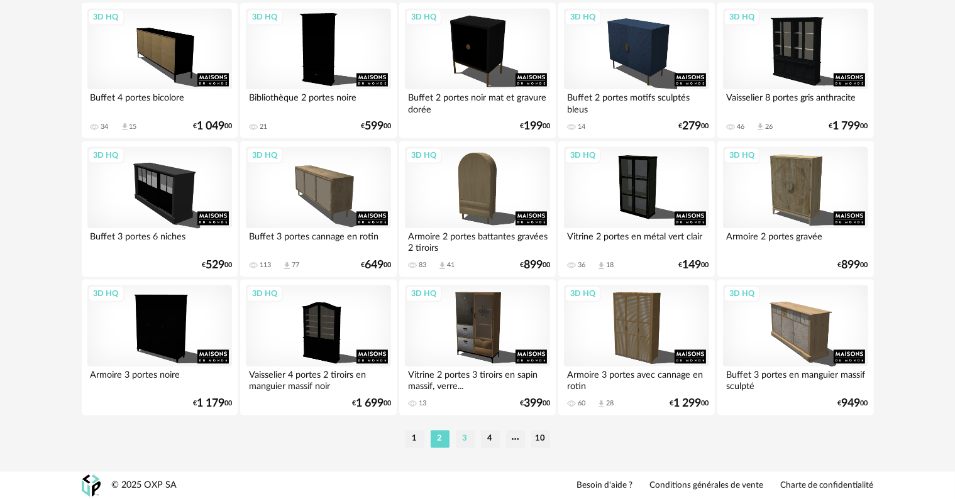
click at [465, 441] on li "3" at bounding box center [465, 439] width 19 height 18
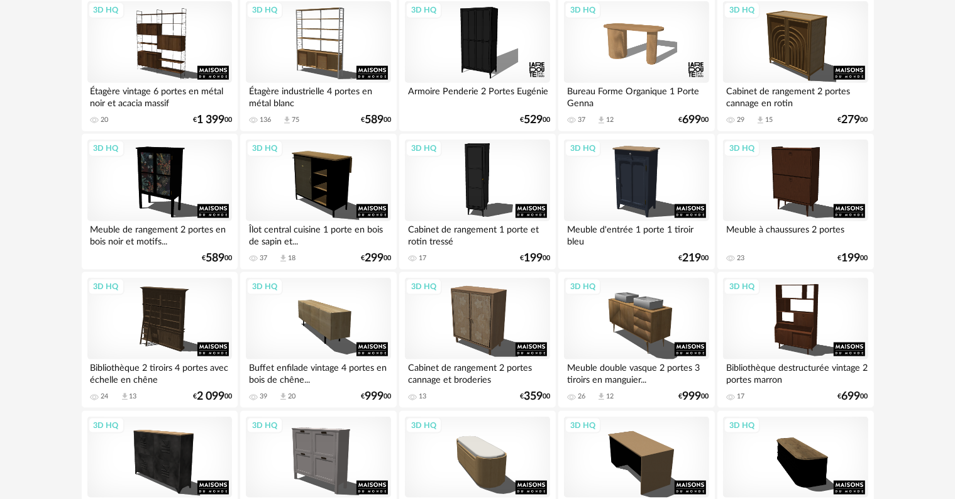
scroll to position [1572, 0]
